Goal: Information Seeking & Learning: Check status

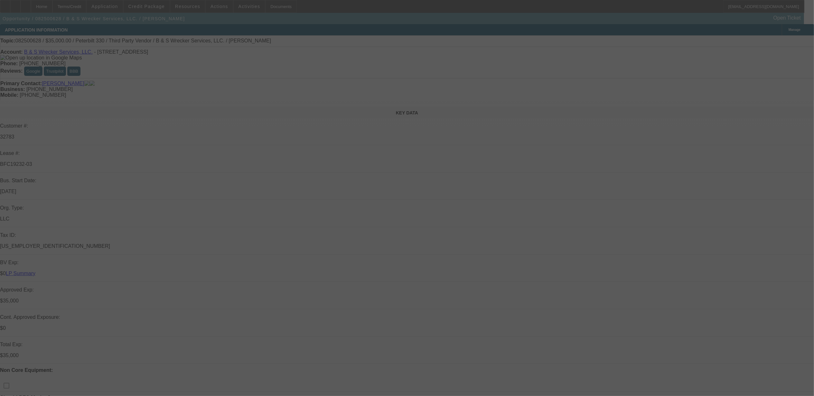
select select "0"
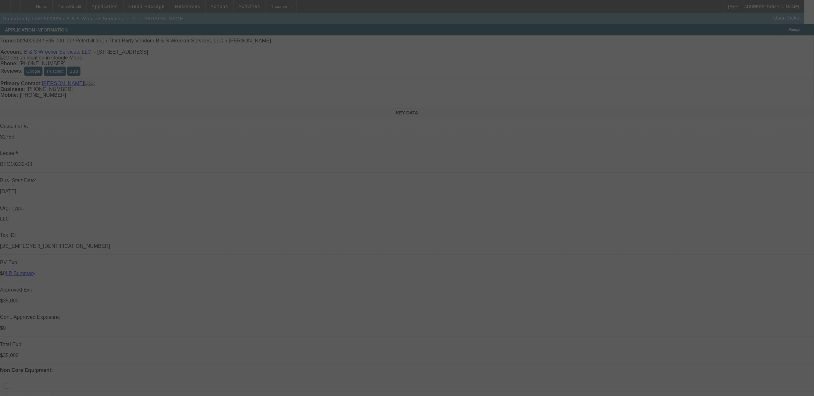
select select "0"
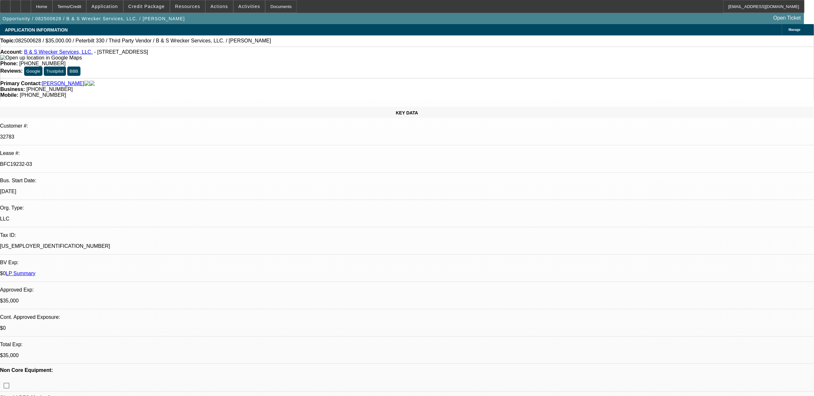
select select "1"
select select "6"
select select "1"
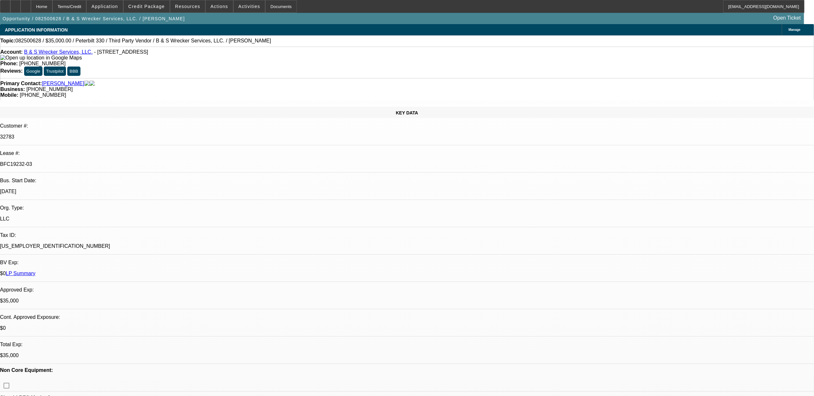
select select "6"
select select "1"
select select "6"
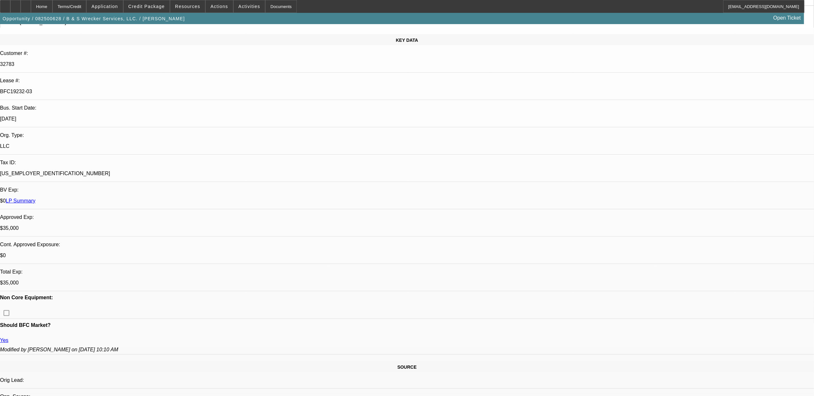
scroll to position [214, 0]
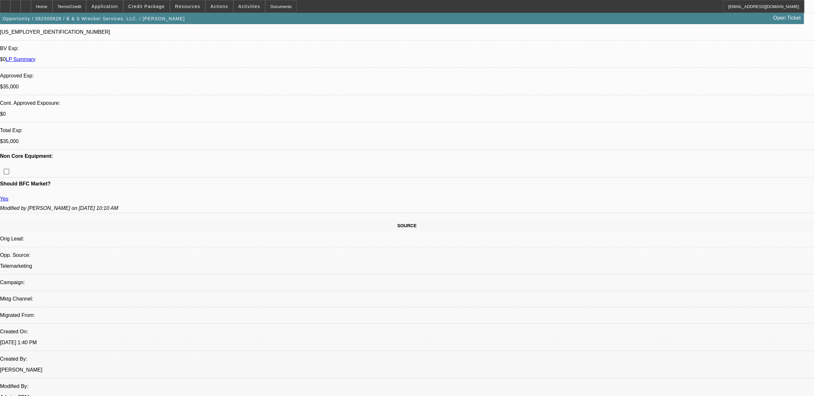
drag, startPoint x: 561, startPoint y: 157, endPoint x: 730, endPoint y: 160, distance: 168.6
drag, startPoint x: 749, startPoint y: 158, endPoint x: 638, endPoint y: 166, distance: 111.3
